Goal: Navigation & Orientation: Find specific page/section

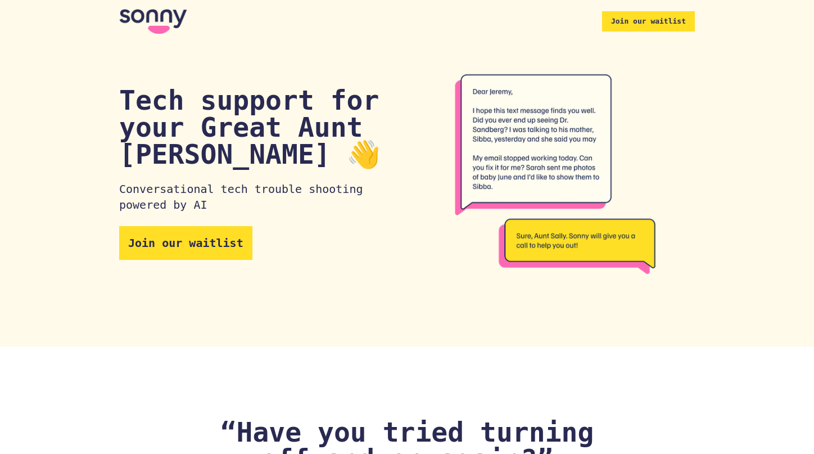
scroll to position [442, 0]
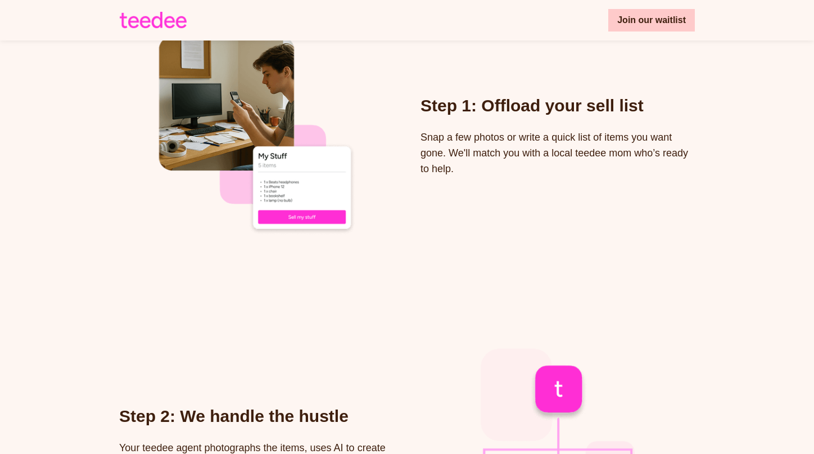
scroll to position [910, 0]
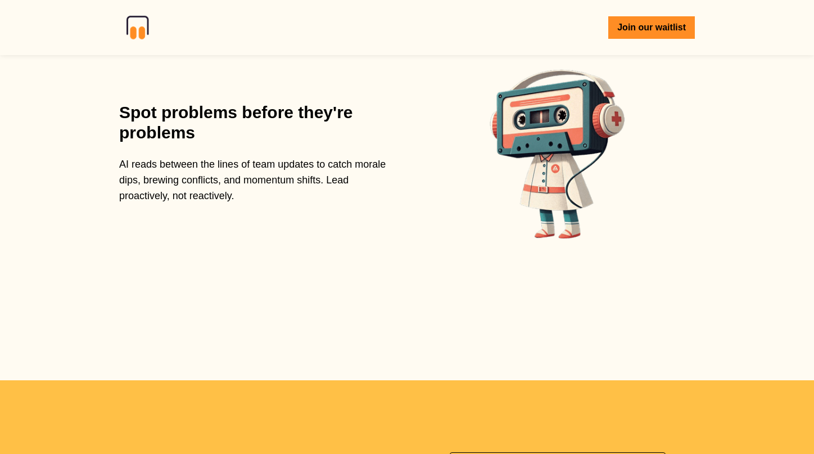
scroll to position [2019, 0]
